Goal: Information Seeking & Learning: Check status

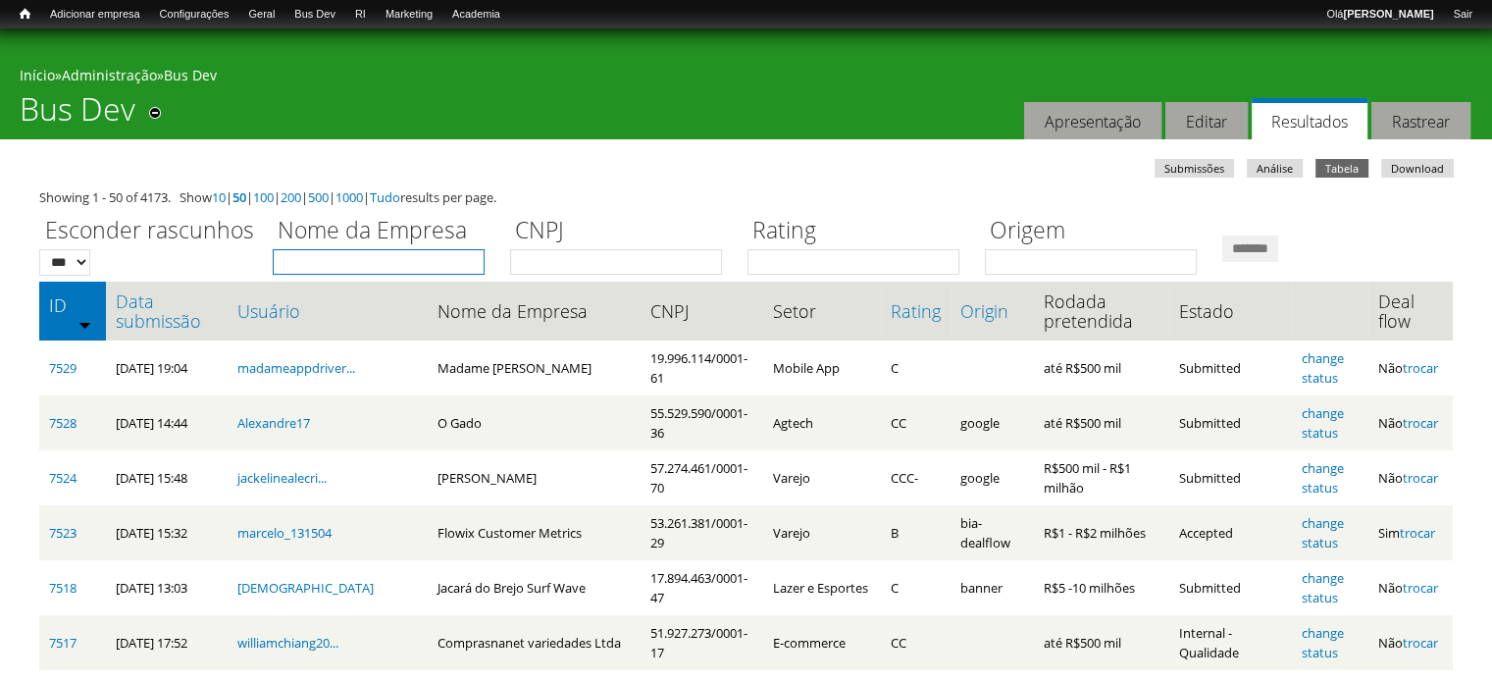
click at [433, 260] on input "Nome da Empresa" at bounding box center [379, 262] width 212 height 26
type input "*****"
click at [1223, 235] on input "*******" at bounding box center [1251, 248] width 56 height 26
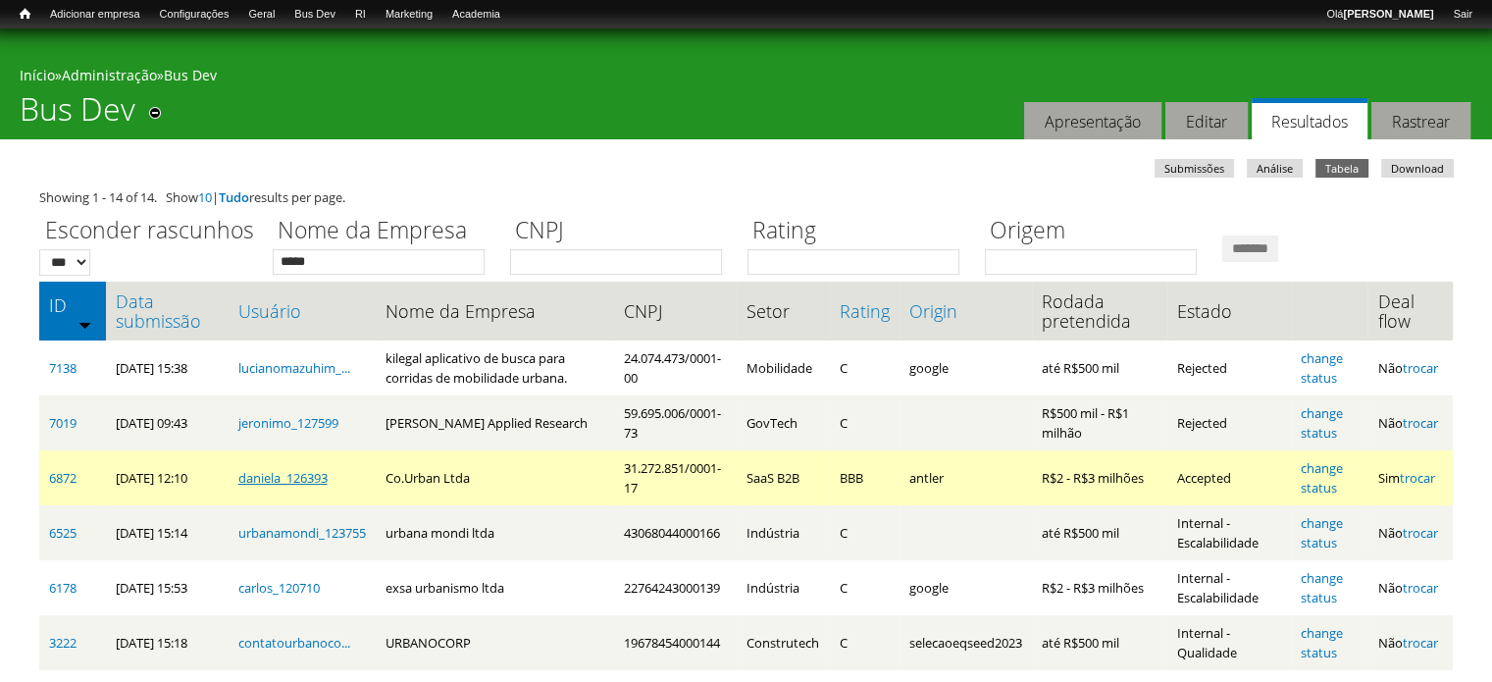
click at [270, 479] on link "daniela_126393" at bounding box center [282, 478] width 89 height 18
click at [73, 477] on link "6872" at bounding box center [62, 478] width 27 height 18
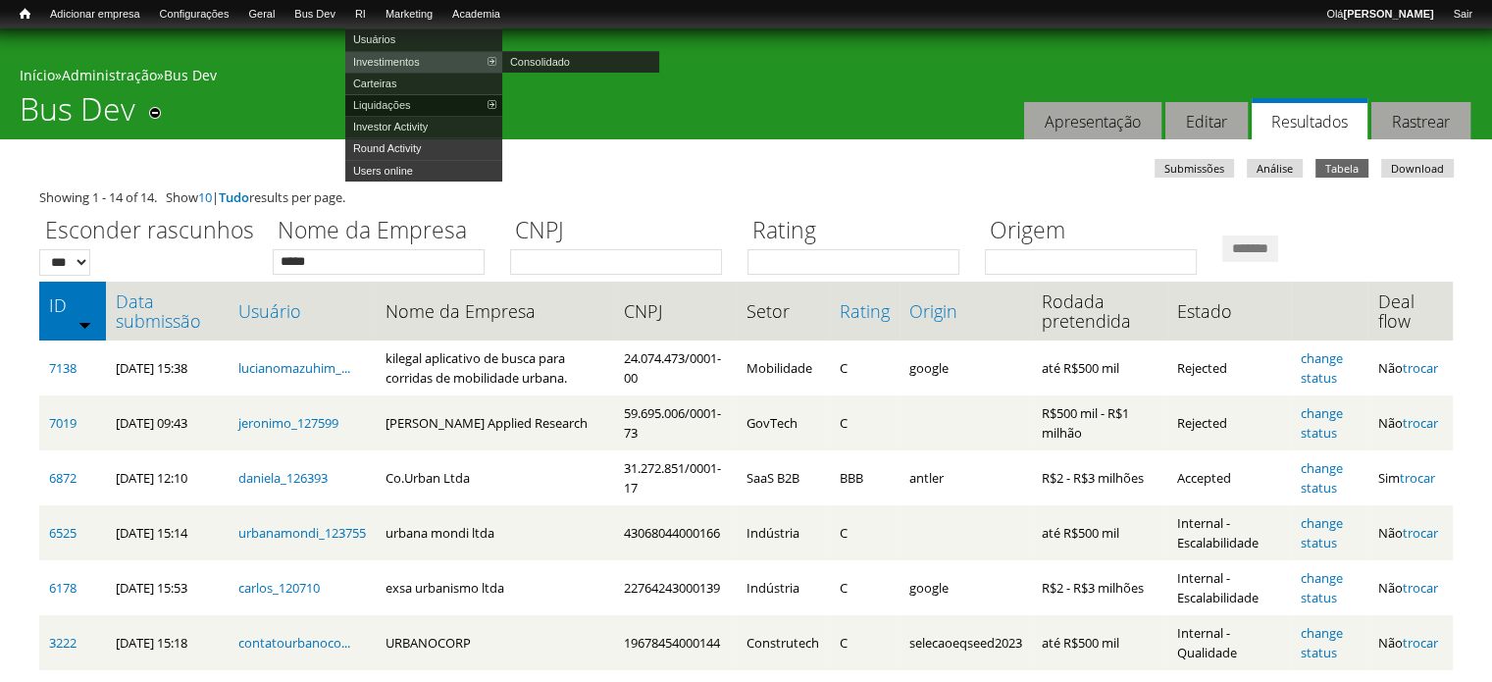
drag, startPoint x: 416, startPoint y: 55, endPoint x: 447, endPoint y: 109, distance: 62.4
click at [416, 55] on link "Investimentos" at bounding box center [423, 62] width 157 height 22
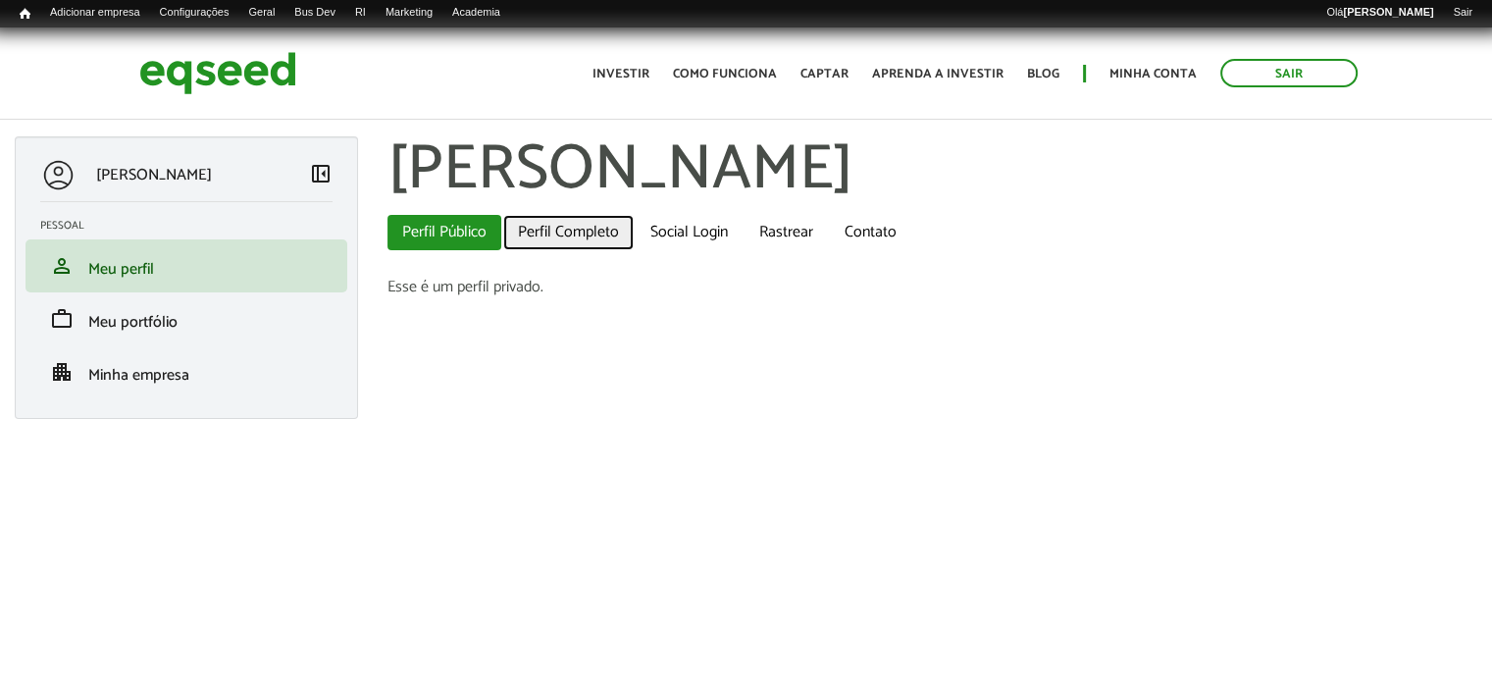
drag, startPoint x: 530, startPoint y: 227, endPoint x: 544, endPoint y: 235, distance: 15.8
click at [531, 227] on link "Perfil Completo" at bounding box center [568, 232] width 131 height 35
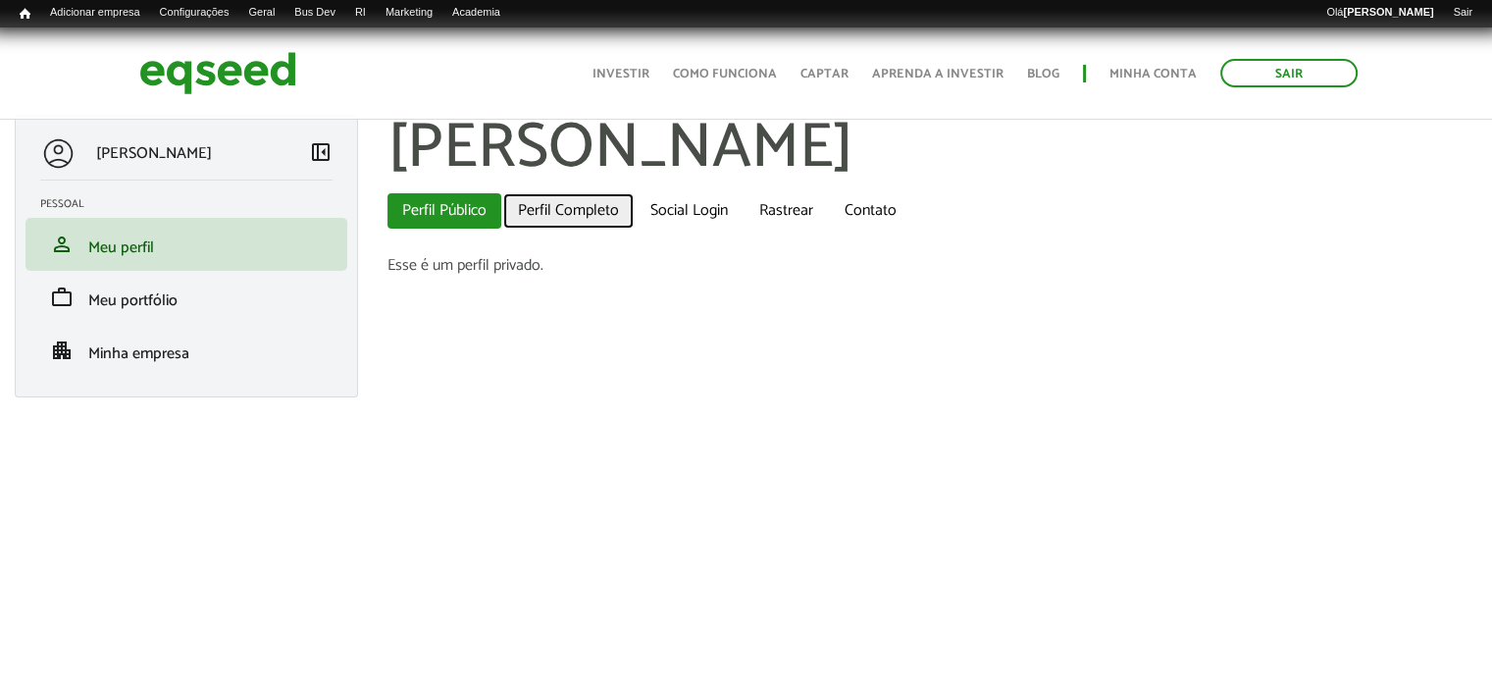
scroll to position [27, 0]
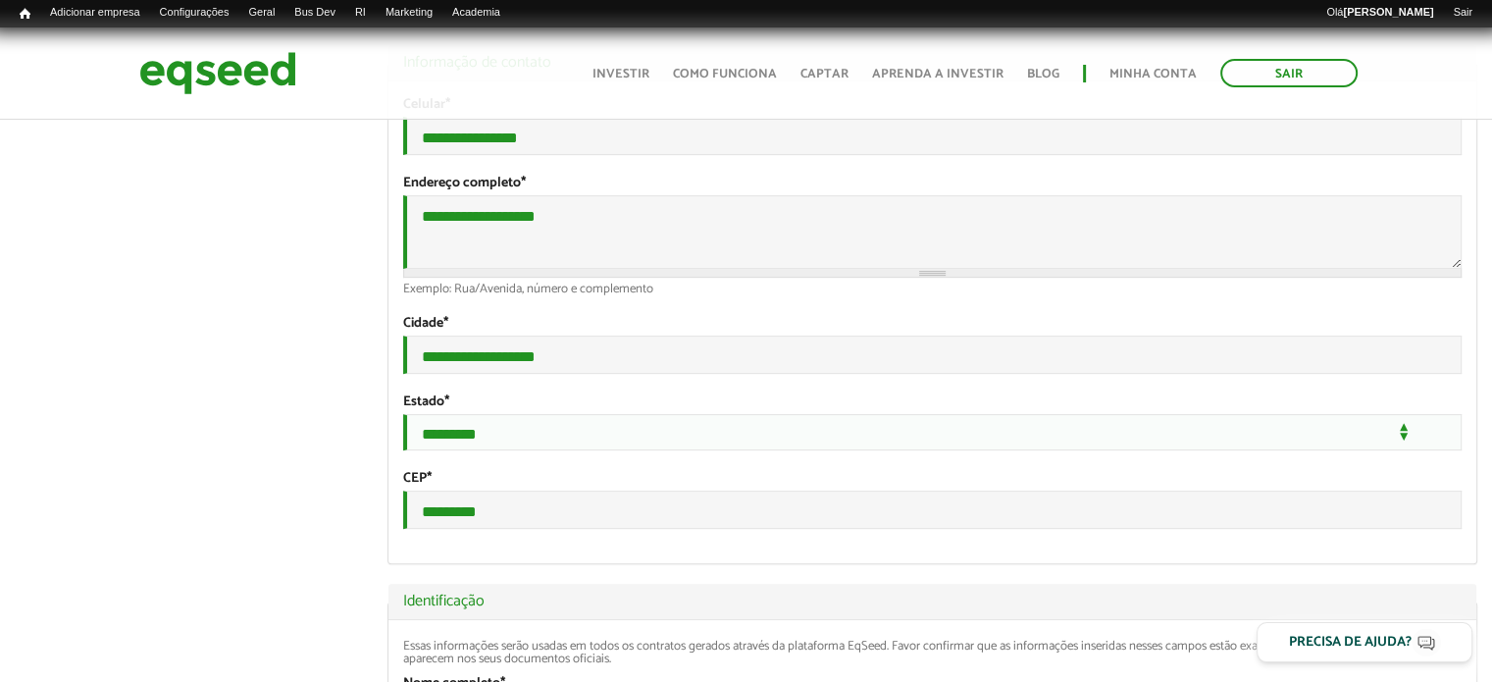
scroll to position [491, 0]
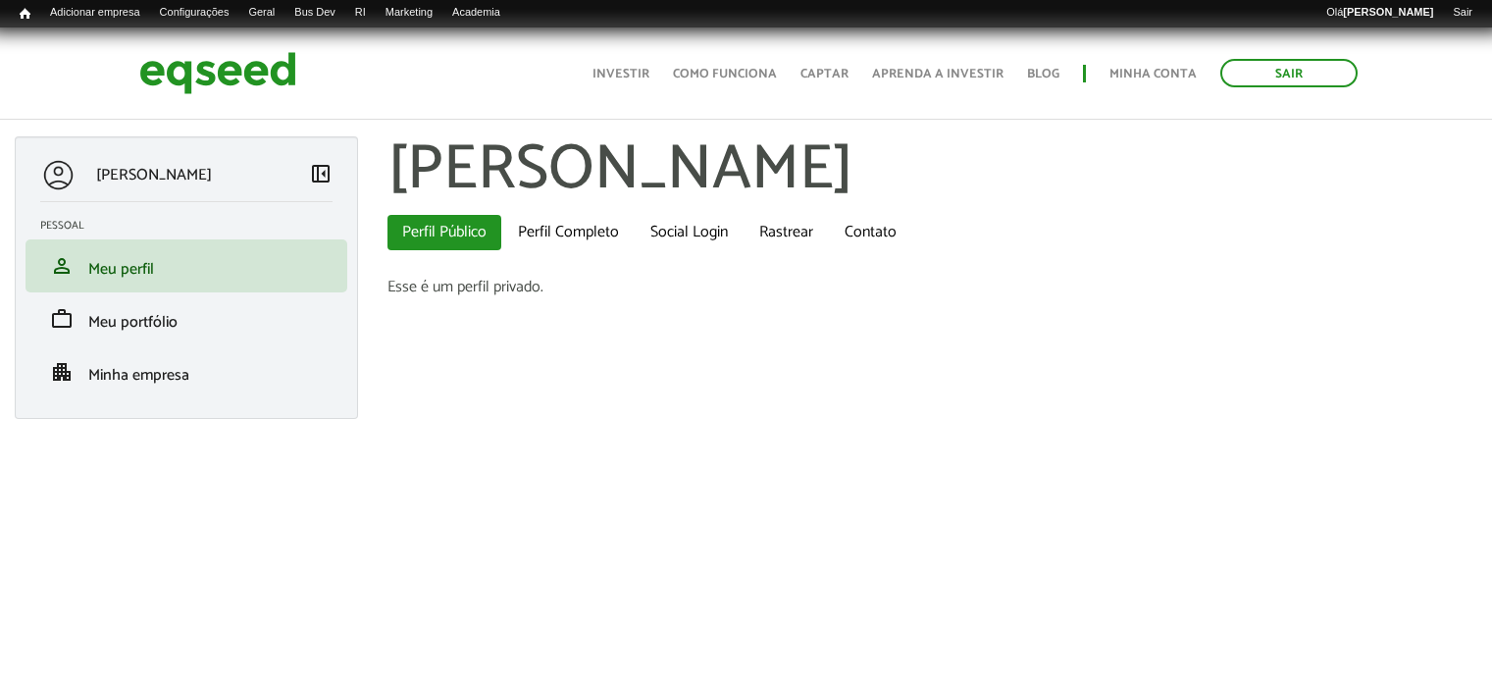
scroll to position [27, 0]
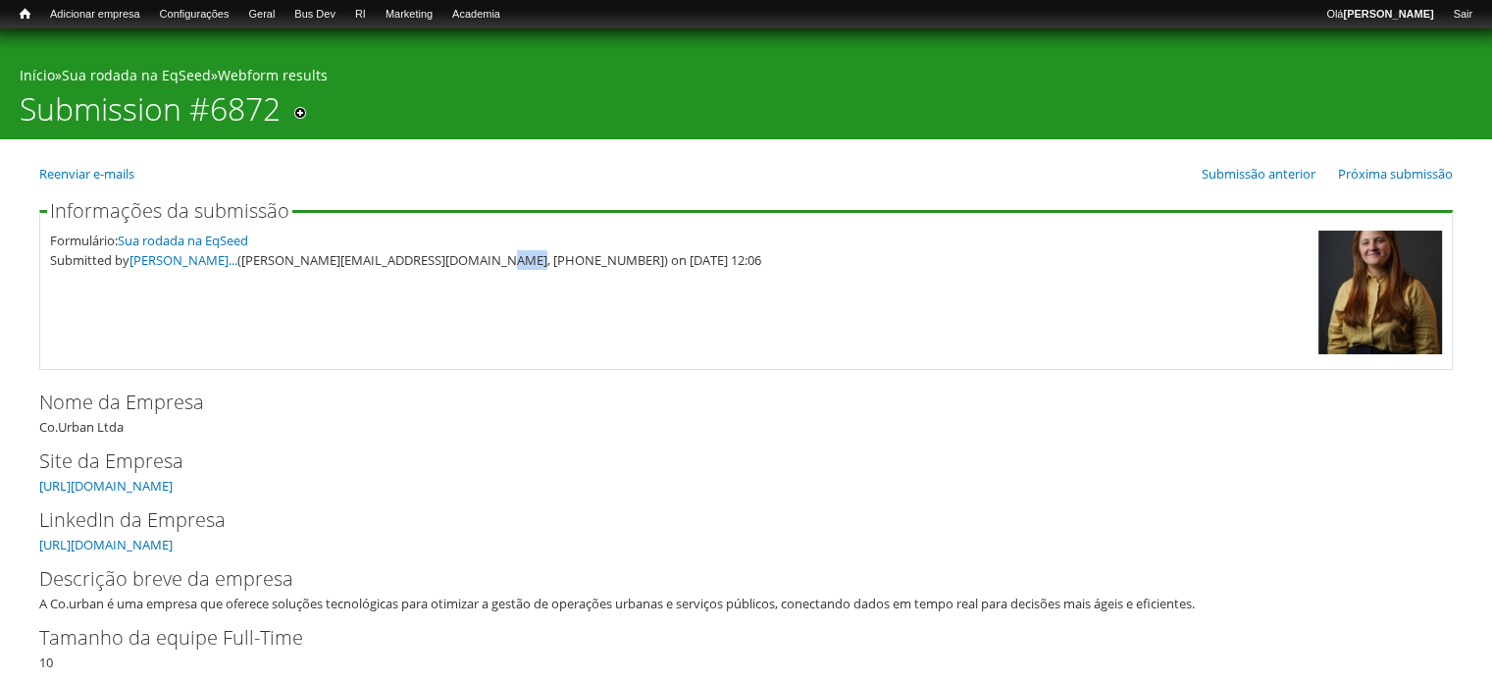
drag, startPoint x: 464, startPoint y: 256, endPoint x: 490, endPoint y: 263, distance: 26.4
click at [490, 263] on div "Submitted by Daniela Freitas... (daniela@courban.com.br, (11) 9 8839-6454) on 0…" at bounding box center [679, 260] width 1259 height 20
